Goal: Transaction & Acquisition: Purchase product/service

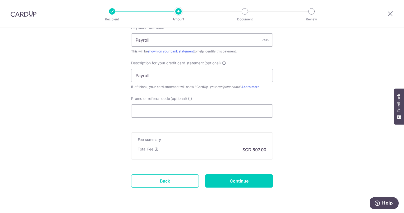
scroll to position [385, 0]
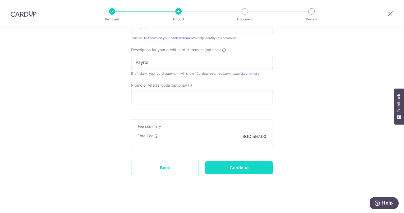
click at [241, 171] on input "Continue" at bounding box center [239, 167] width 68 height 13
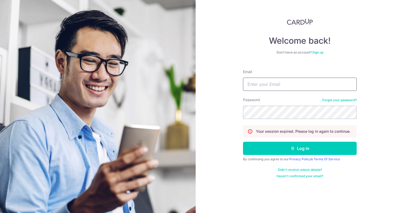
click at [264, 86] on input "Email" at bounding box center [300, 84] width 114 height 13
type input "accounts@lit-strategy.com"
click at [243, 142] on button "Log in" at bounding box center [300, 148] width 114 height 13
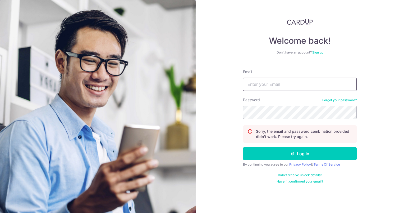
click at [270, 85] on input "Email" at bounding box center [300, 84] width 114 height 13
type input "[EMAIL_ADDRESS][DOMAIN_NAME]"
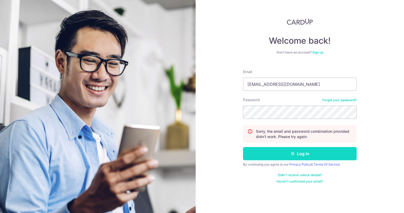
click at [291, 149] on button "Log in" at bounding box center [300, 153] width 114 height 13
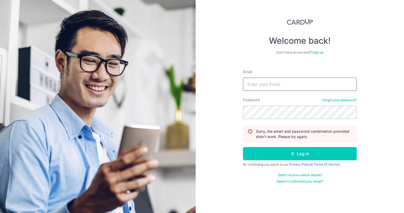
click at [275, 85] on input "Email" at bounding box center [300, 84] width 114 height 13
type input "accounts@lit-strategy.com"
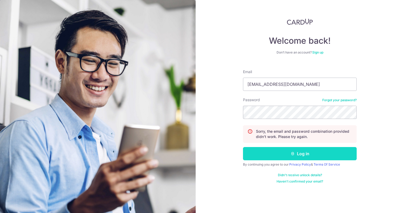
click at [283, 150] on button "Log in" at bounding box center [300, 153] width 114 height 13
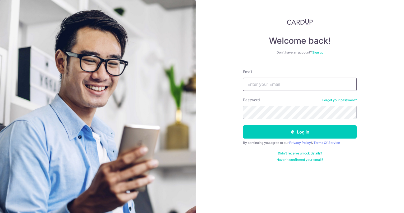
click at [302, 87] on input "Email" at bounding box center [300, 84] width 114 height 13
type input "accounts@lit-strategy.com"
click at [243, 125] on button "Log in" at bounding box center [300, 131] width 114 height 13
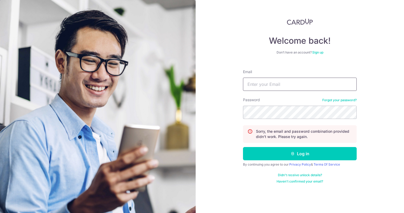
click at [267, 84] on input "Email" at bounding box center [300, 84] width 114 height 13
type input "[EMAIL_ADDRESS][DOMAIN_NAME]"
click at [243, 147] on button "Log in" at bounding box center [300, 153] width 114 height 13
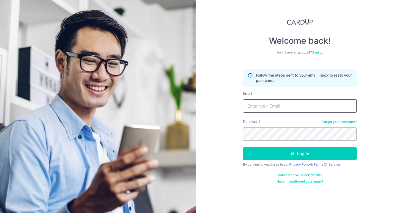
click at [260, 108] on input "Email" at bounding box center [300, 105] width 114 height 13
type input "[EMAIL_ADDRESS][DOMAIN_NAME]"
click at [243, 147] on button "Log in" at bounding box center [300, 153] width 114 height 13
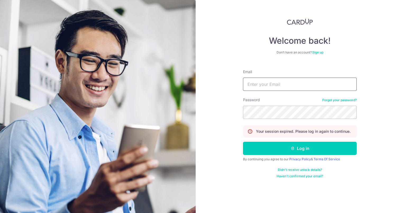
click at [257, 85] on input "Email" at bounding box center [300, 84] width 114 height 13
type input "[EMAIL_ADDRESS][DOMAIN_NAME]"
click at [243, 142] on button "Log in" at bounding box center [300, 148] width 114 height 13
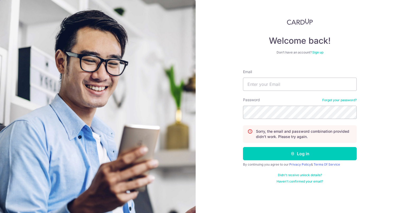
click at [331, 100] on link "Forgot your password?" at bounding box center [340, 100] width 34 height 4
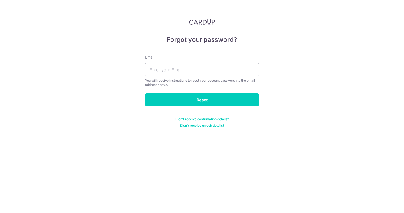
click at [181, 61] on div "Email You will receive instructions to reset your account password via the emai…" at bounding box center [202, 71] width 114 height 32
click at [181, 67] on input "text" at bounding box center [202, 69] width 114 height 13
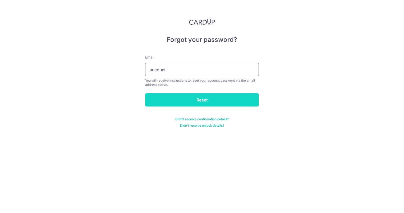
type input "[EMAIL_ADDRESS][DOMAIN_NAME]"
click at [213, 99] on input "Reset" at bounding box center [202, 99] width 114 height 13
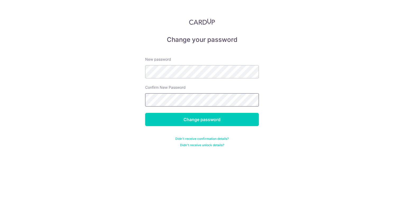
click at [145, 113] on input "Change password" at bounding box center [202, 119] width 114 height 13
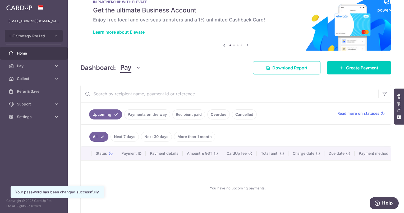
scroll to position [26, 0]
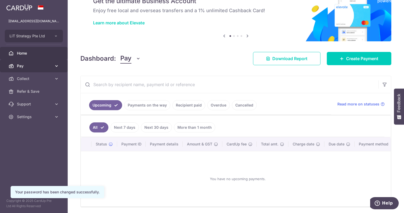
click at [32, 67] on span "Pay" at bounding box center [34, 65] width 35 height 5
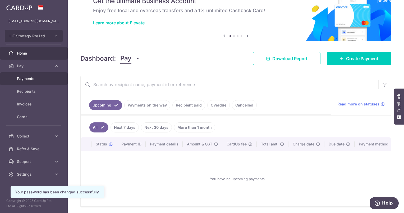
click at [38, 78] on span "Payments" at bounding box center [34, 78] width 35 height 5
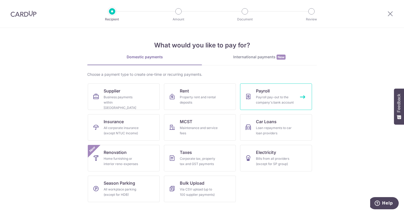
click at [269, 94] on div "Payroll pay-out to the company's bank account" at bounding box center [275, 99] width 38 height 11
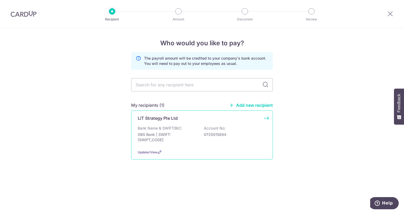
click at [156, 119] on p "LiT Strategy Pte Ltd" at bounding box center [158, 118] width 40 height 6
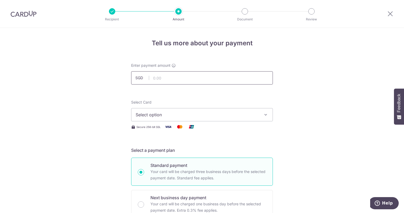
click at [166, 73] on input "text" at bounding box center [202, 77] width 142 height 13
type input "30,000.00"
type input "Payroll"
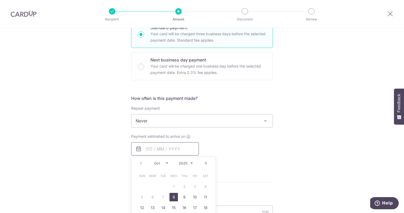
type input "30,000.00"
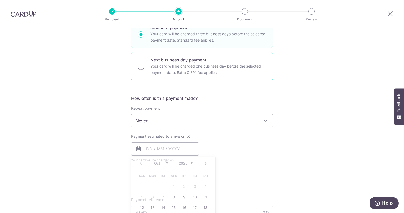
click at [142, 66] on input "Next business day payment Your card will be charged one business day before the…" at bounding box center [141, 67] width 6 height 6
radio input "true"
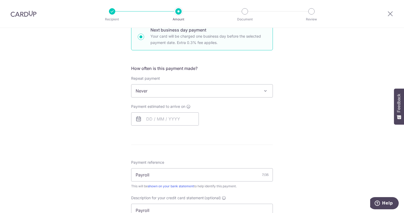
scroll to position [191, 0]
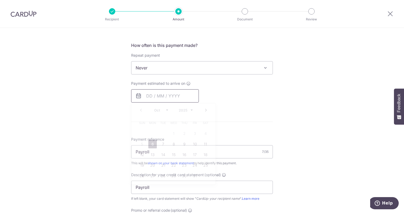
click at [168, 95] on input "text" at bounding box center [165, 95] width 68 height 13
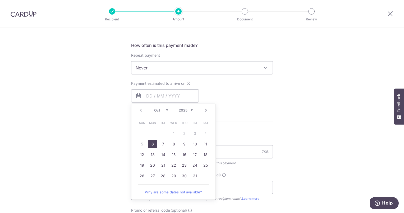
drag, startPoint x: 151, startPoint y: 143, endPoint x: 235, endPoint y: 122, distance: 86.3
click at [151, 143] on link "6" at bounding box center [152, 144] width 8 height 8
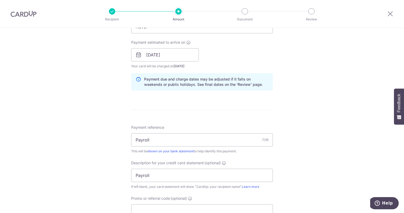
scroll to position [185, 0]
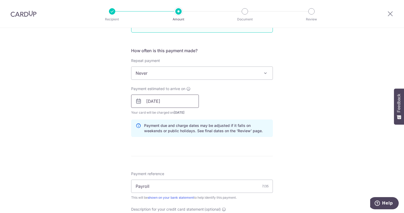
click at [175, 104] on input "[DATE]" at bounding box center [165, 100] width 68 height 13
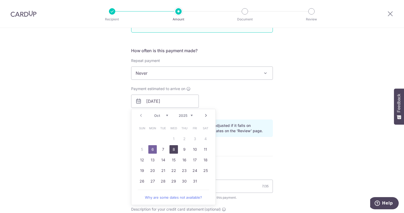
click at [174, 147] on link "8" at bounding box center [174, 149] width 8 height 8
type input "08/10/2025"
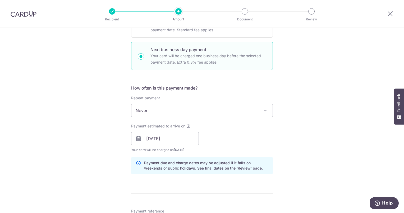
scroll to position [106, 0]
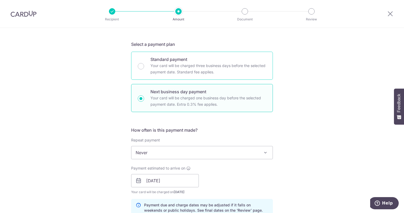
click at [143, 64] on div "Standard payment Your card will be charged three business days before the selec…" at bounding box center [202, 66] width 142 height 28
radio input "true"
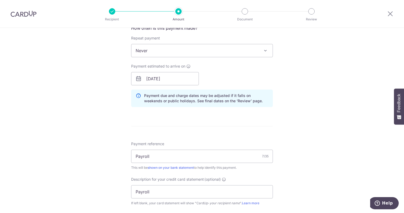
scroll to position [178, 0]
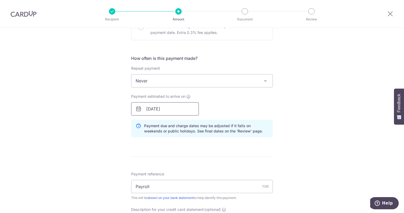
click at [174, 111] on input "08/10/2025" at bounding box center [165, 108] width 68 height 13
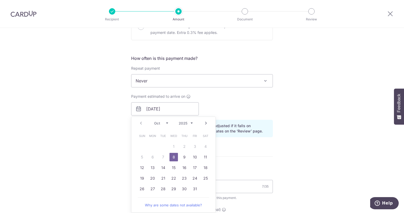
click at [170, 156] on link "8" at bounding box center [174, 157] width 8 height 8
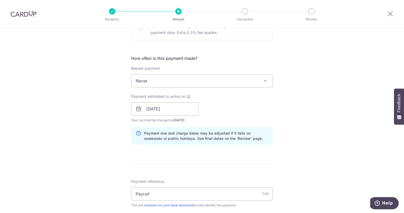
click at [324, 144] on div "Tell us more about your payment Enter payment amount SGD 30,000.00 30000.00 Sel…" at bounding box center [202, 115] width 404 height 531
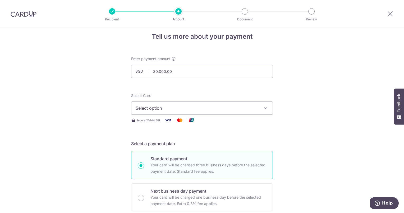
scroll to position [0, 0]
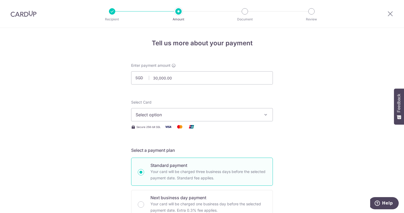
click at [208, 115] on span "Select option" at bounding box center [197, 114] width 123 height 6
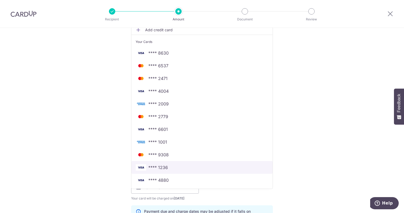
scroll to position [106, 0]
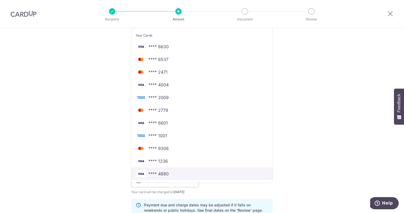
click at [175, 171] on span "**** 4880" at bounding box center [202, 173] width 133 height 6
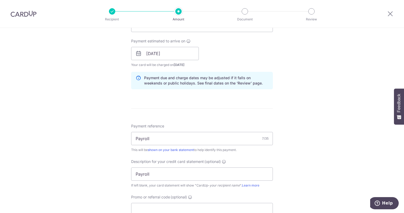
scroll to position [185, 0]
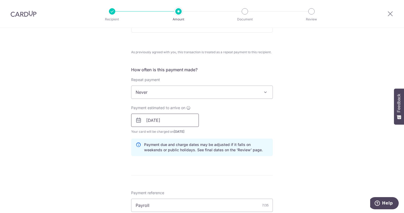
click at [163, 124] on input "08/10/2025" at bounding box center [165, 120] width 68 height 13
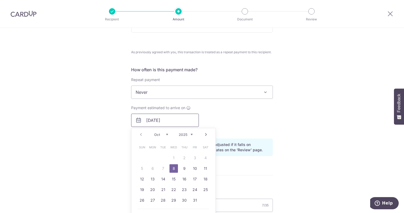
scroll to position [132, 0]
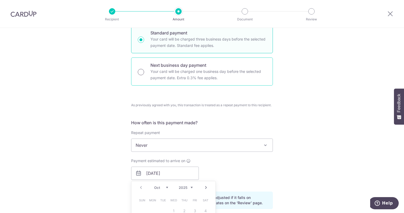
click at [139, 72] on input "Next business day payment Your card will be charged one business day before the…" at bounding box center [141, 72] width 6 height 6
radio input "true"
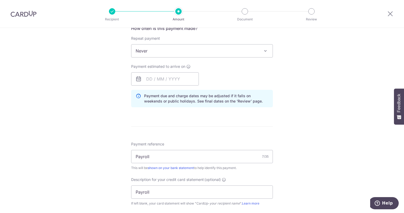
scroll to position [223, 0]
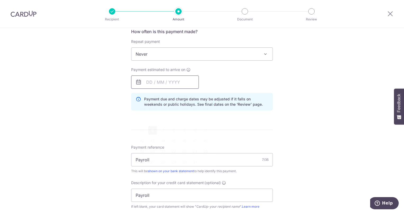
click at [148, 82] on input "text" at bounding box center [165, 81] width 68 height 13
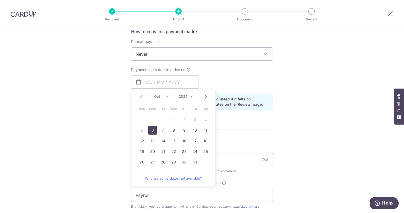
click at [152, 129] on link "6" at bounding box center [152, 130] width 8 height 8
type input "[DATE]"
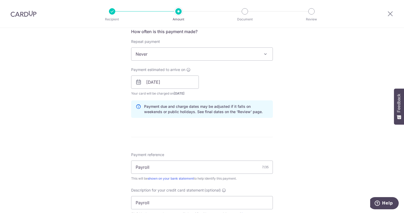
click at [328, 115] on div "Tell us more about your payment Enter payment amount SGD 30,000.00 30000.00 Sel…" at bounding box center [202, 91] width 404 height 575
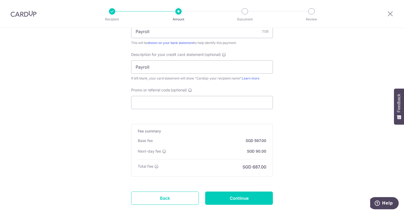
scroll to position [390, 0]
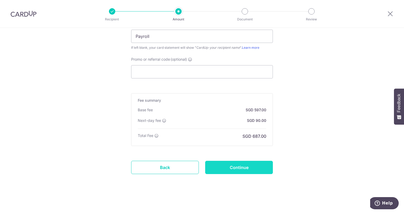
click at [242, 168] on input "Continue" at bounding box center [239, 167] width 68 height 13
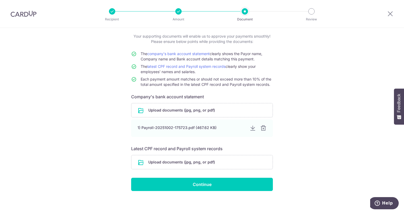
scroll to position [32, 0]
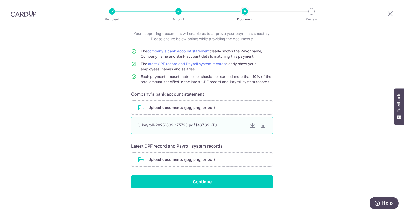
click at [252, 125] on div at bounding box center [253, 125] width 6 height 6
click at [216, 161] on input "file" at bounding box center [202, 159] width 141 height 14
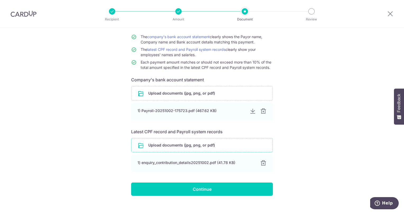
scroll to position [53, 0]
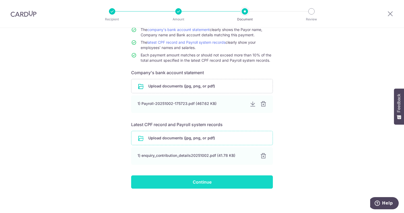
click at [227, 183] on input "Continue" at bounding box center [202, 181] width 142 height 13
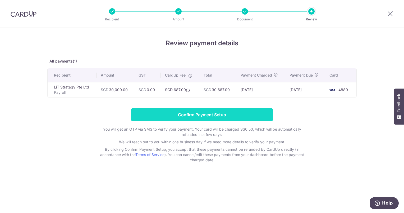
click at [213, 116] on input "Confirm Payment Setup" at bounding box center [202, 114] width 142 height 13
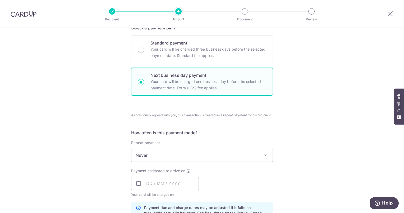
scroll to position [212, 0]
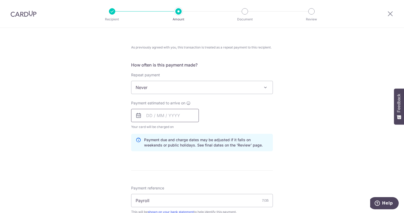
click at [146, 115] on input "text" at bounding box center [165, 115] width 68 height 13
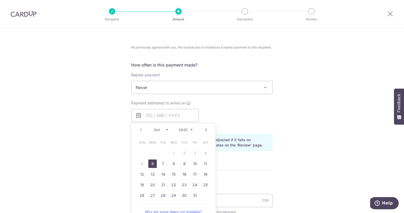
click at [150, 163] on link "6" at bounding box center [152, 163] width 8 height 8
type input "[DATE]"
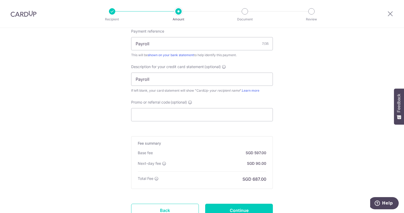
scroll to position [411, 0]
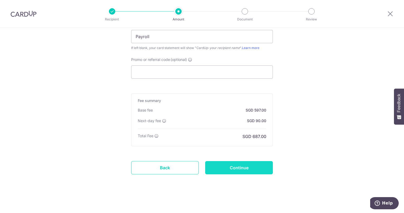
click at [240, 169] on input "Continue" at bounding box center [239, 167] width 68 height 13
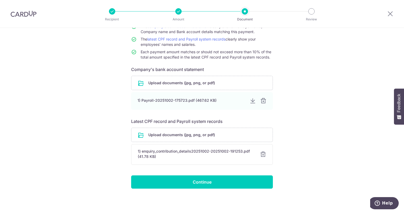
click at [199, 150] on div "1) enquiry_contribution_details20251002-20251002-191253.pdf (41.78 KB)" at bounding box center [196, 153] width 116 height 11
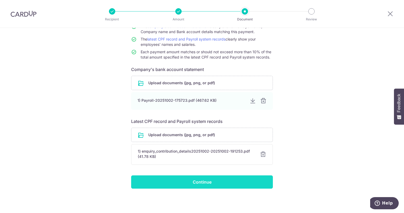
click at [212, 181] on input "Continue" at bounding box center [202, 181] width 142 height 13
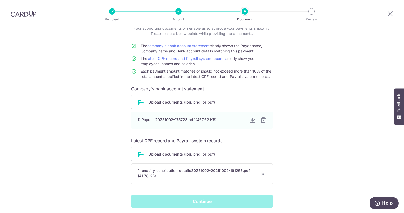
scroll to position [56, 0]
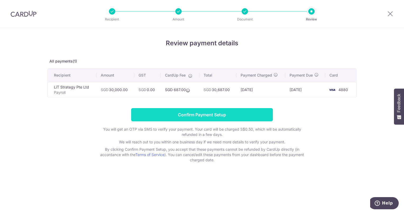
click at [201, 115] on input "Confirm Payment Setup" at bounding box center [202, 114] width 142 height 13
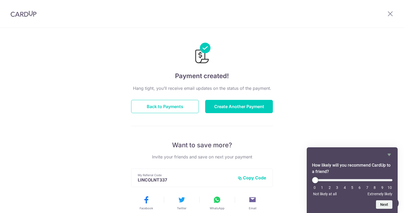
click at [345, 80] on div "Payment created! Hang tight, you’ll receive email updates on the status of the …" at bounding box center [202, 169] width 404 height 283
click at [390, 15] on icon at bounding box center [390, 13] width 6 height 7
